Goal: Information Seeking & Learning: Learn about a topic

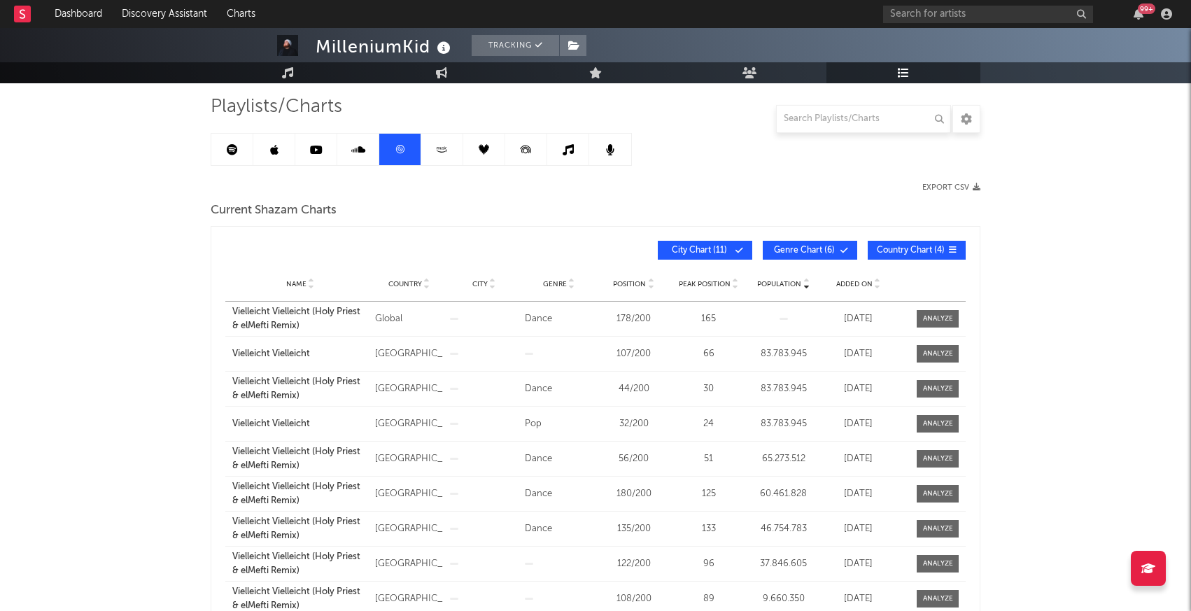
scroll to position [99, 0]
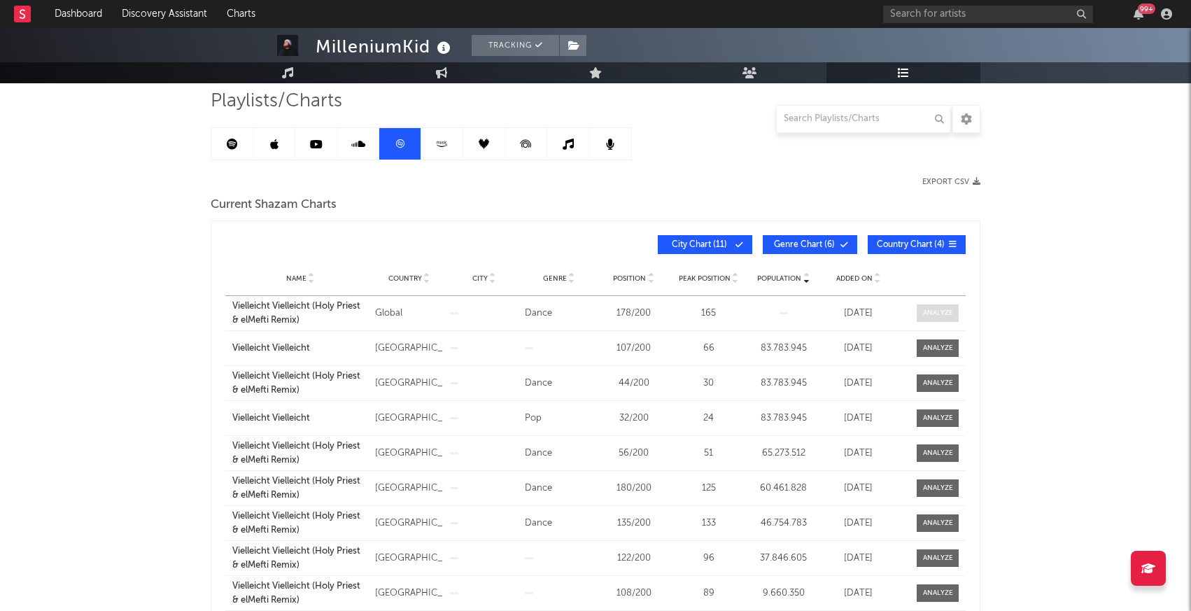
click at [941, 310] on div at bounding box center [938, 313] width 30 height 10
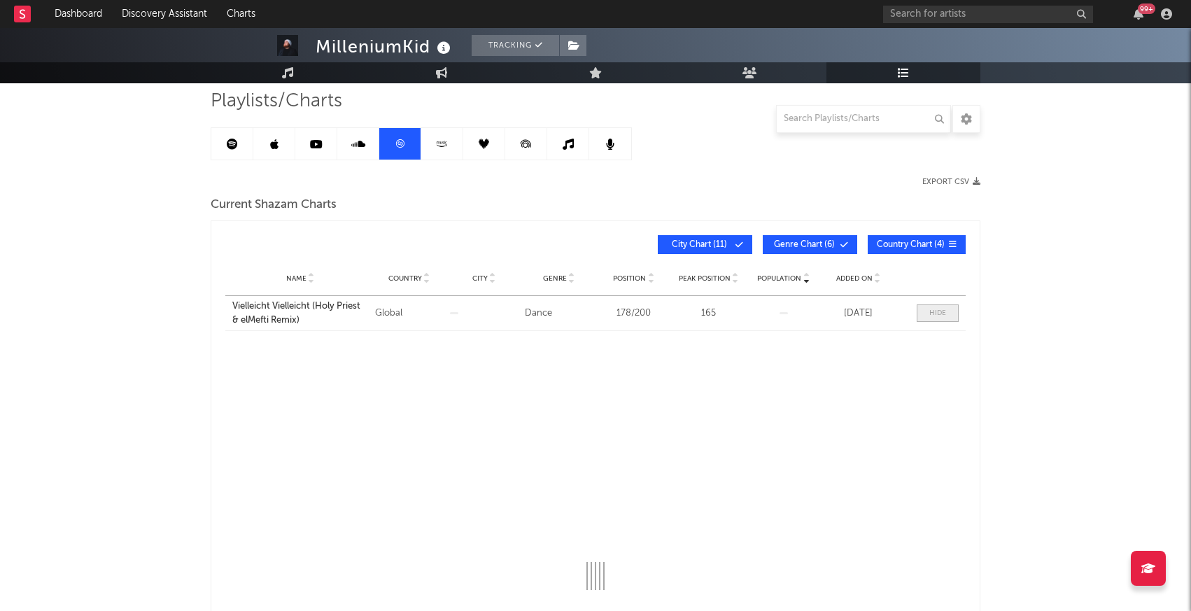
select select "All"
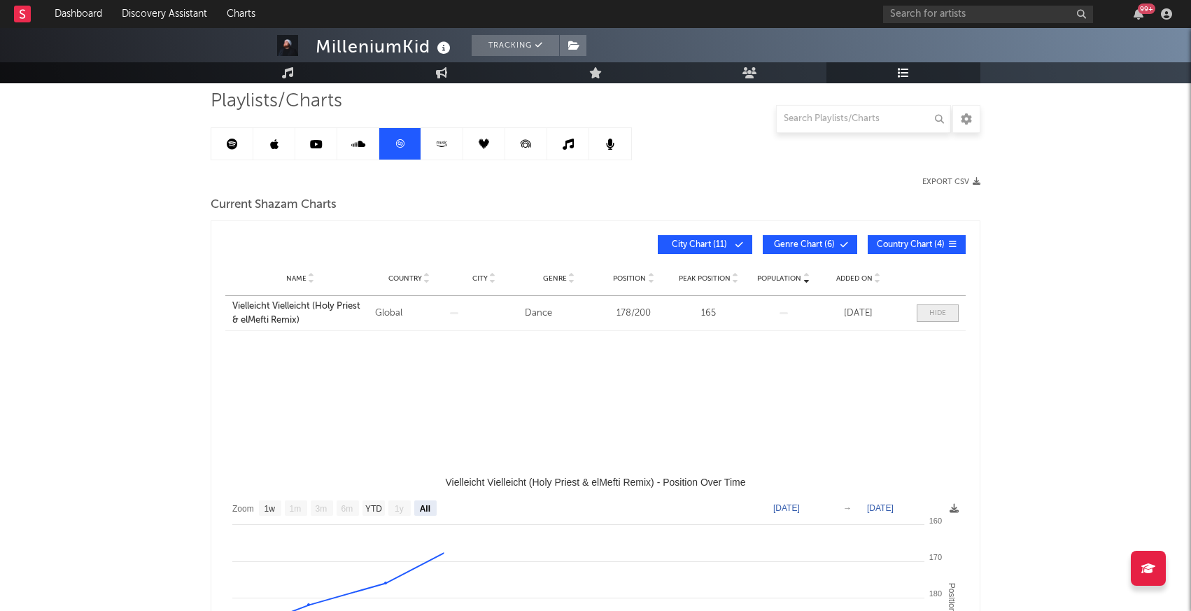
select select "3m"
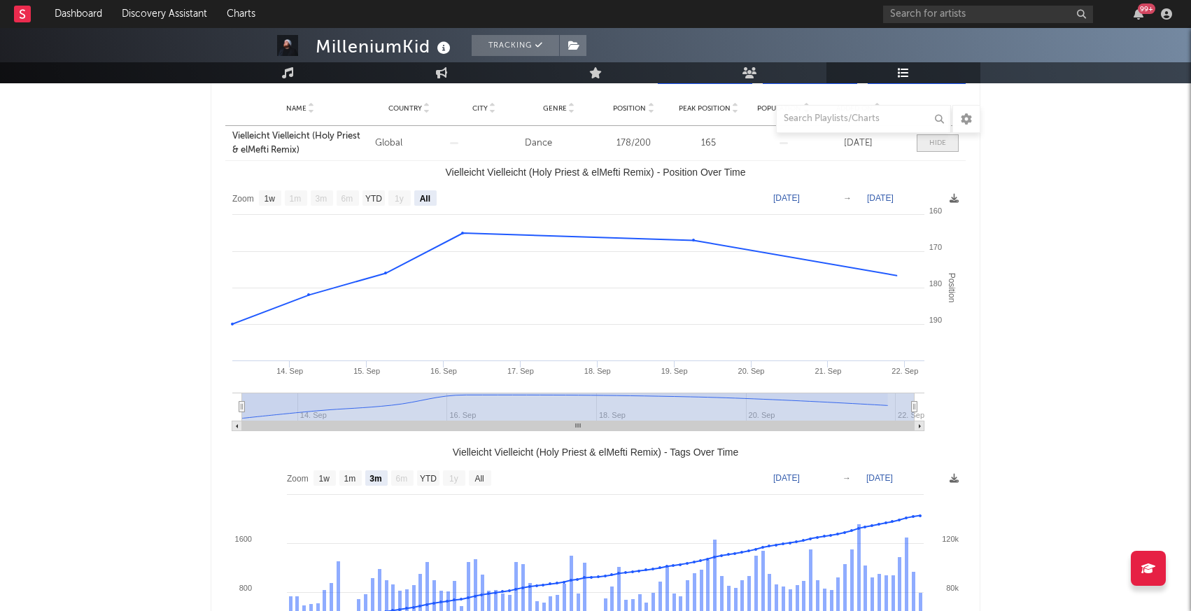
scroll to position [274, 0]
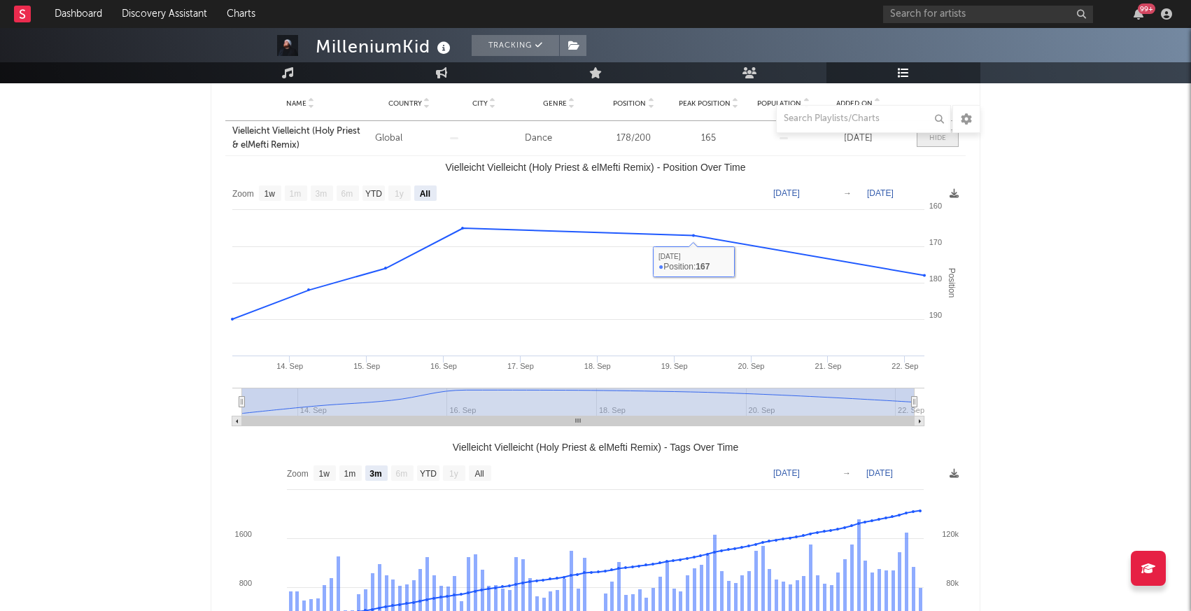
click at [952, 145] on span at bounding box center [938, 137] width 42 height 17
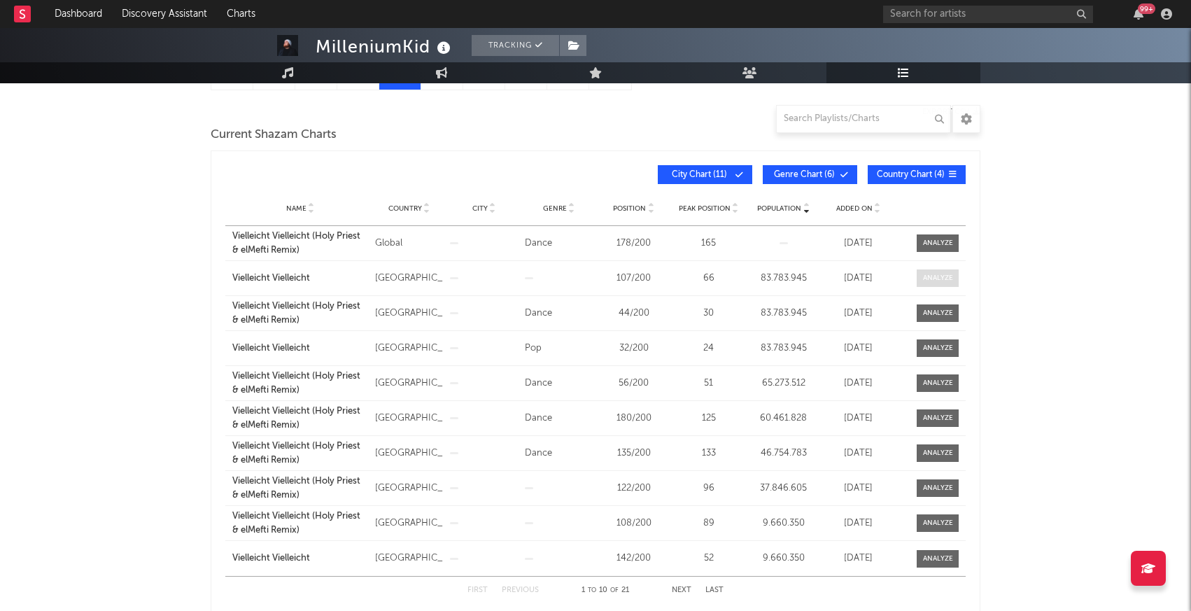
scroll to position [165, 0]
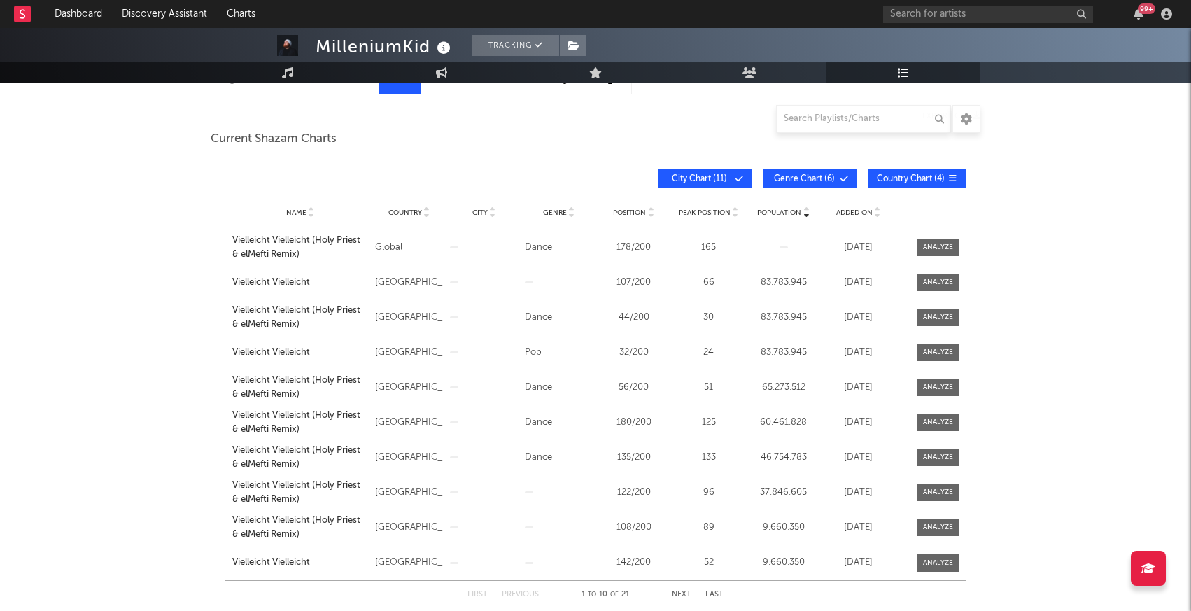
click at [710, 174] on button "City Chart ( 11 )" at bounding box center [705, 178] width 94 height 19
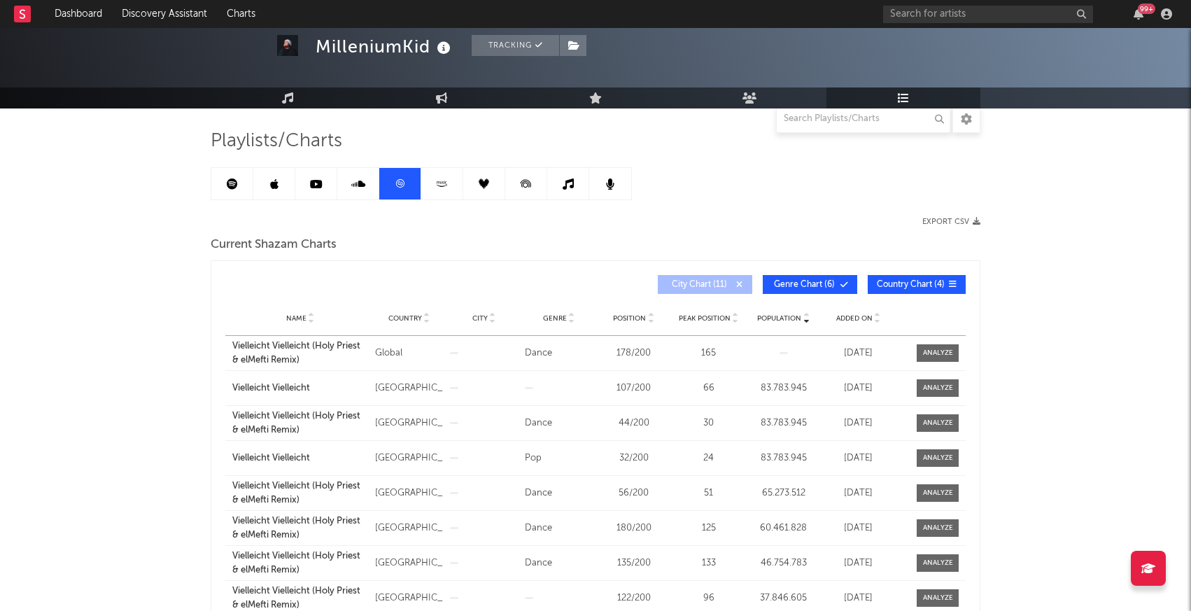
scroll to position [0, 0]
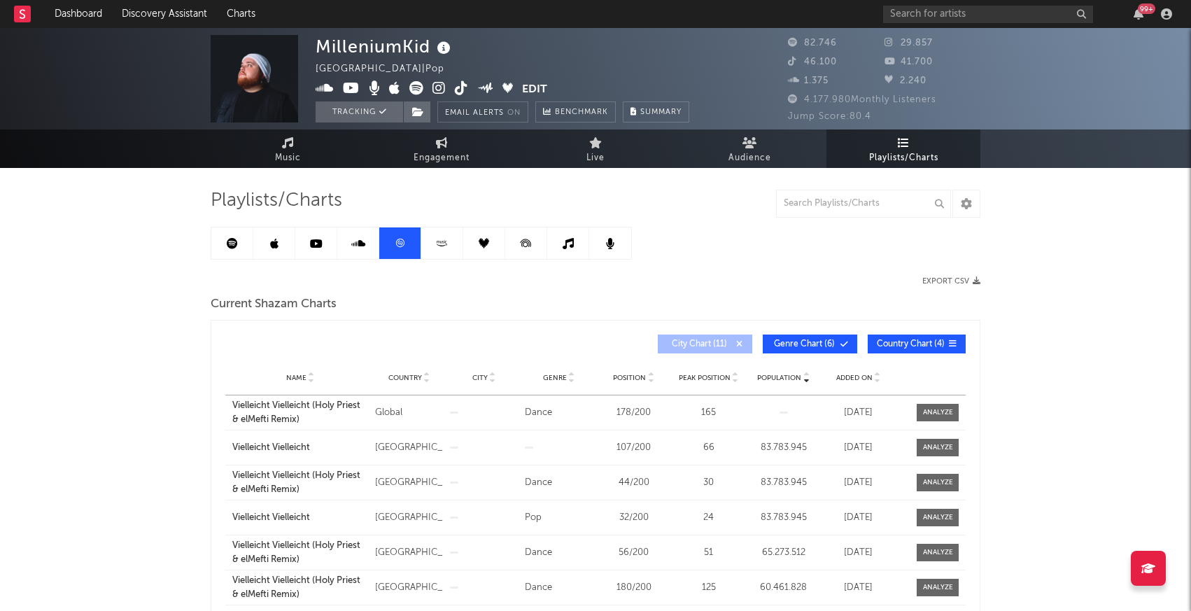
click at [239, 241] on link at bounding box center [232, 242] width 42 height 31
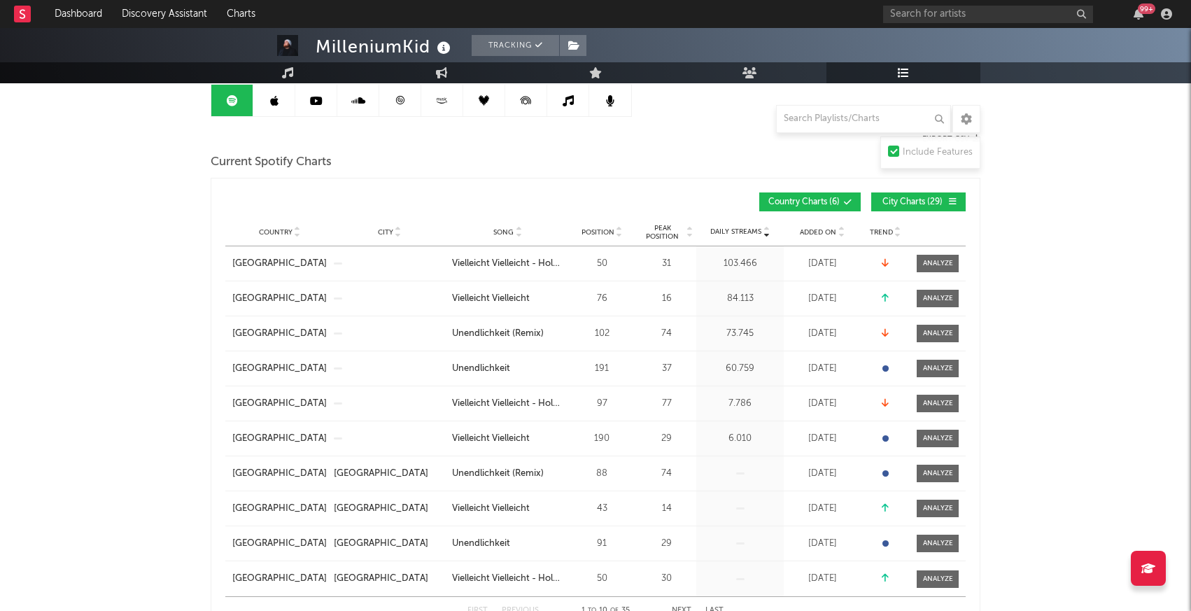
scroll to position [142, 0]
click at [922, 200] on span "City Charts ( 29 )" at bounding box center [912, 203] width 64 height 8
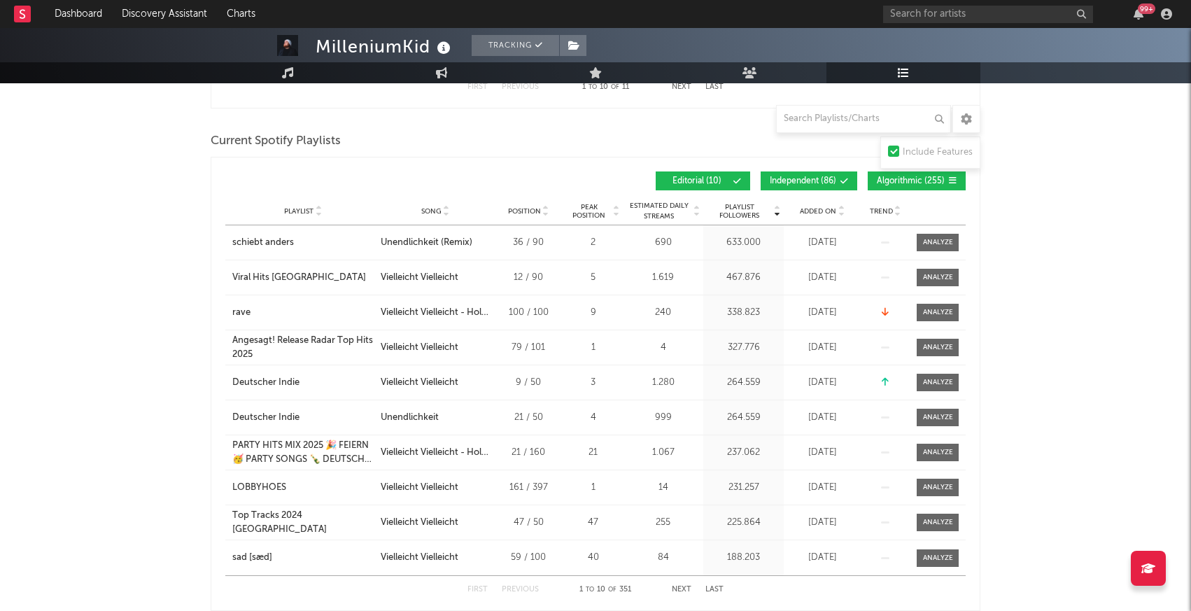
scroll to position [990, 0]
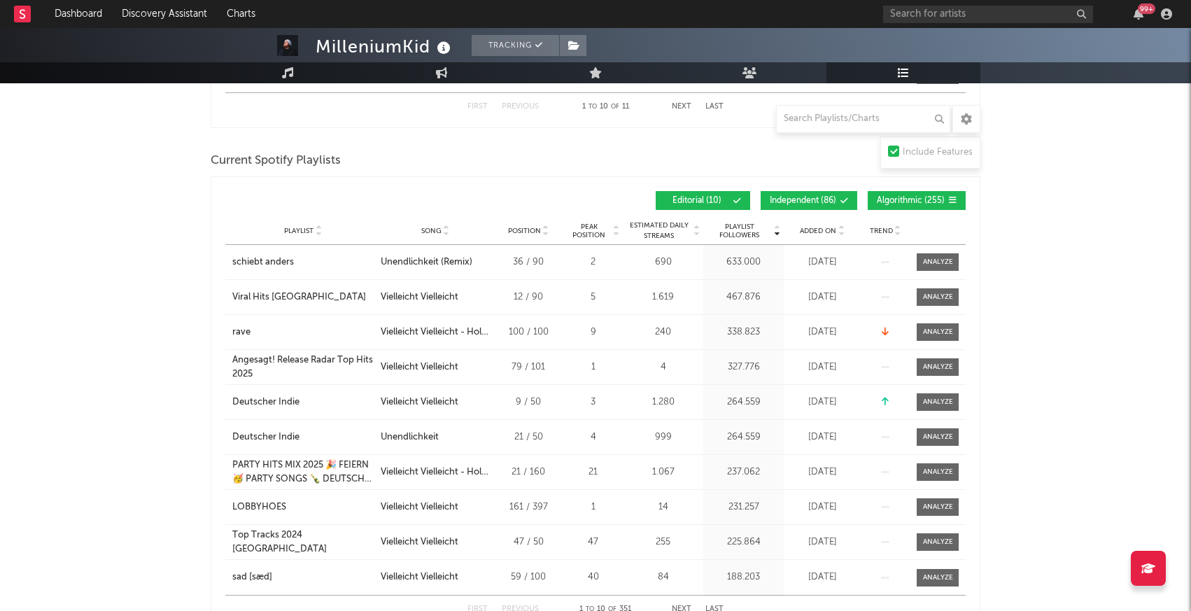
click at [842, 231] on icon at bounding box center [841, 234] width 7 height 6
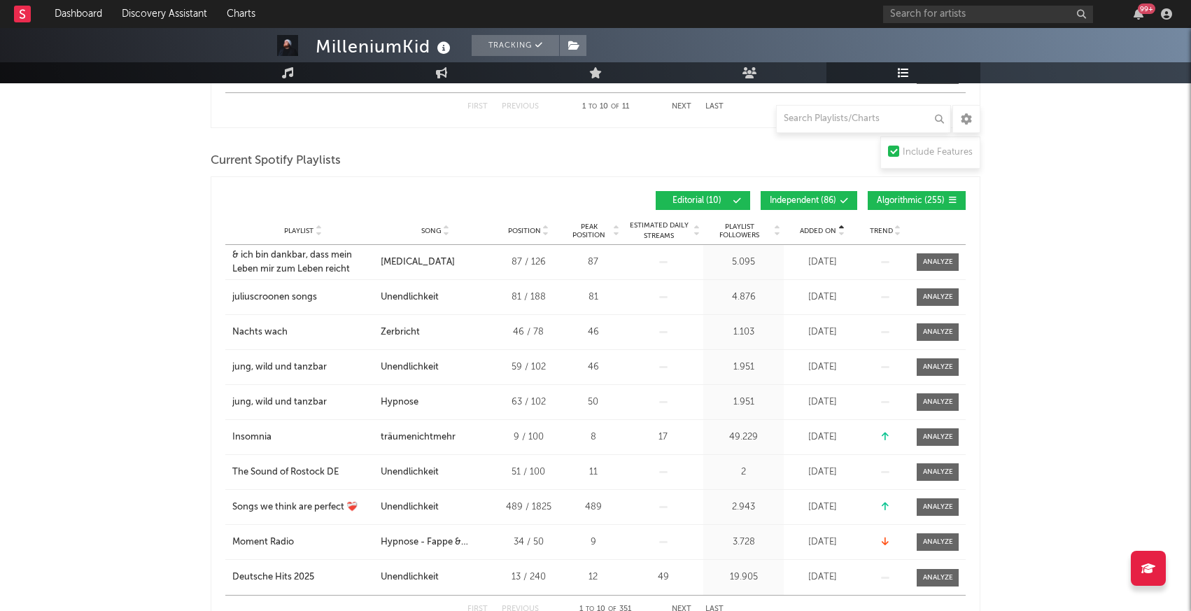
click at [842, 231] on icon at bounding box center [841, 234] width 7 height 6
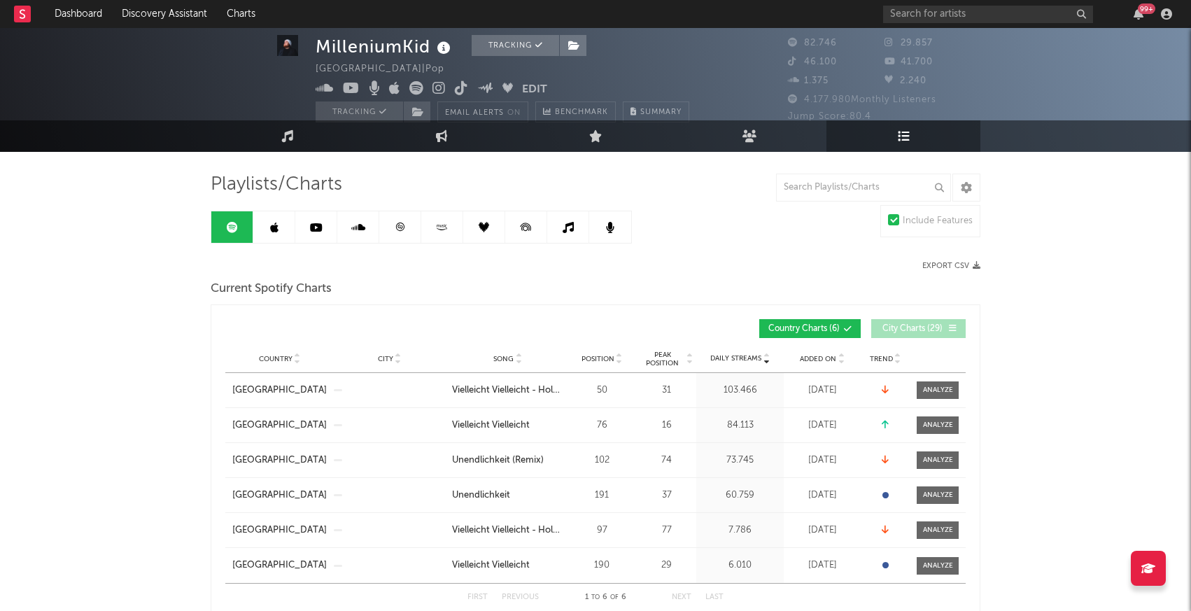
scroll to position [0, 0]
